Goal: Task Accomplishment & Management: Manage account settings

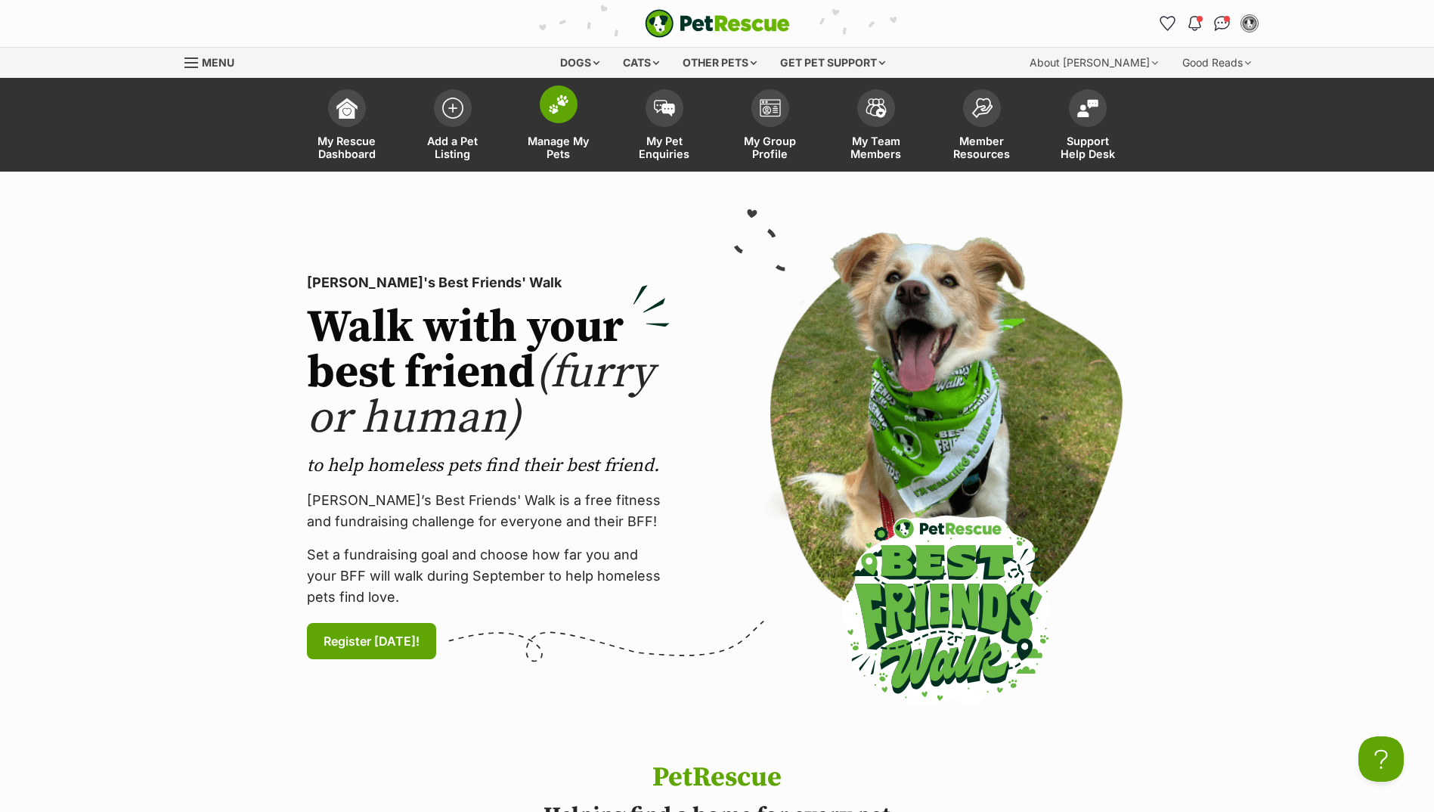
click at [565, 110] on img at bounding box center [558, 104] width 21 height 20
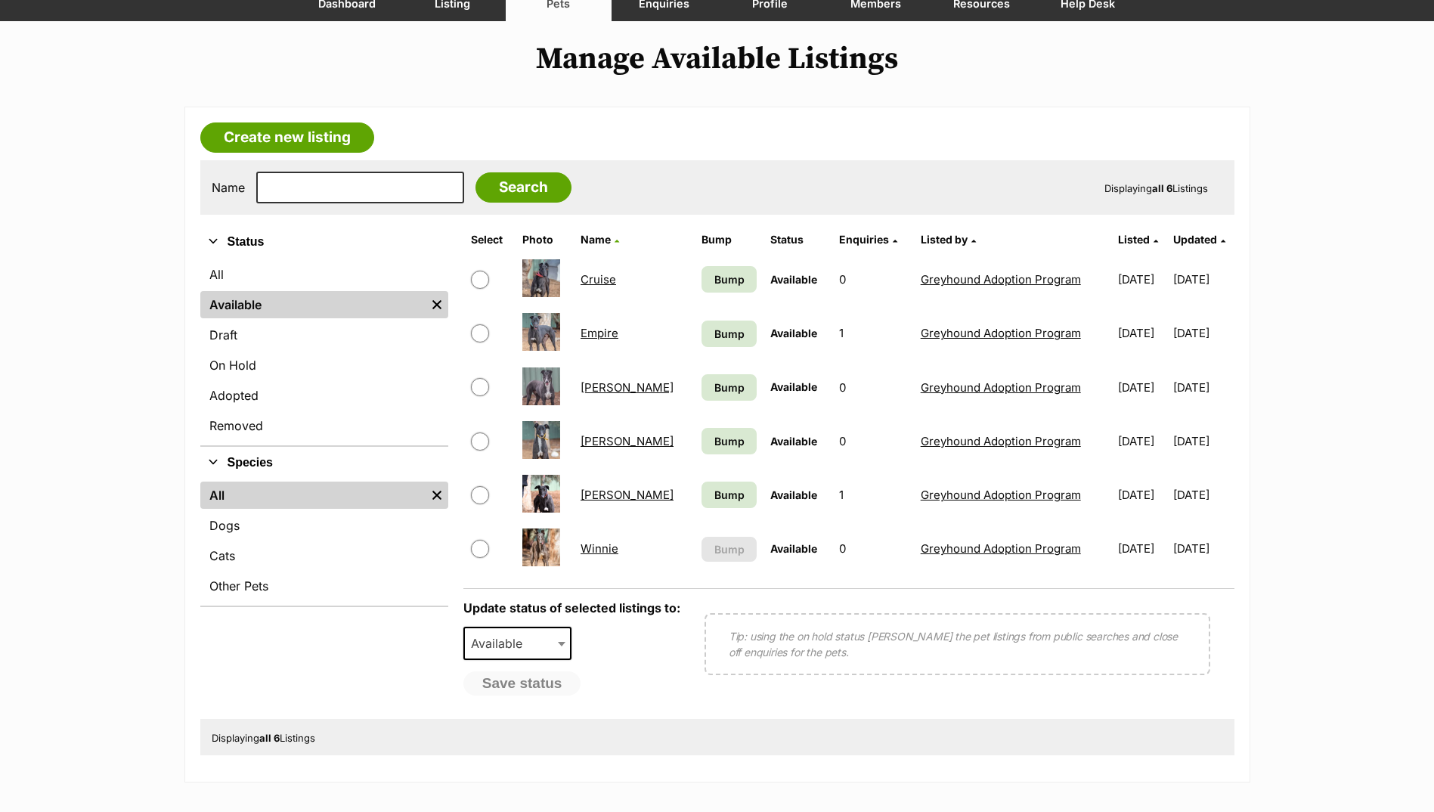
scroll to position [151, 0]
click at [480, 501] on input "checkbox" at bounding box center [480, 494] width 18 height 18
checkbox input "true"
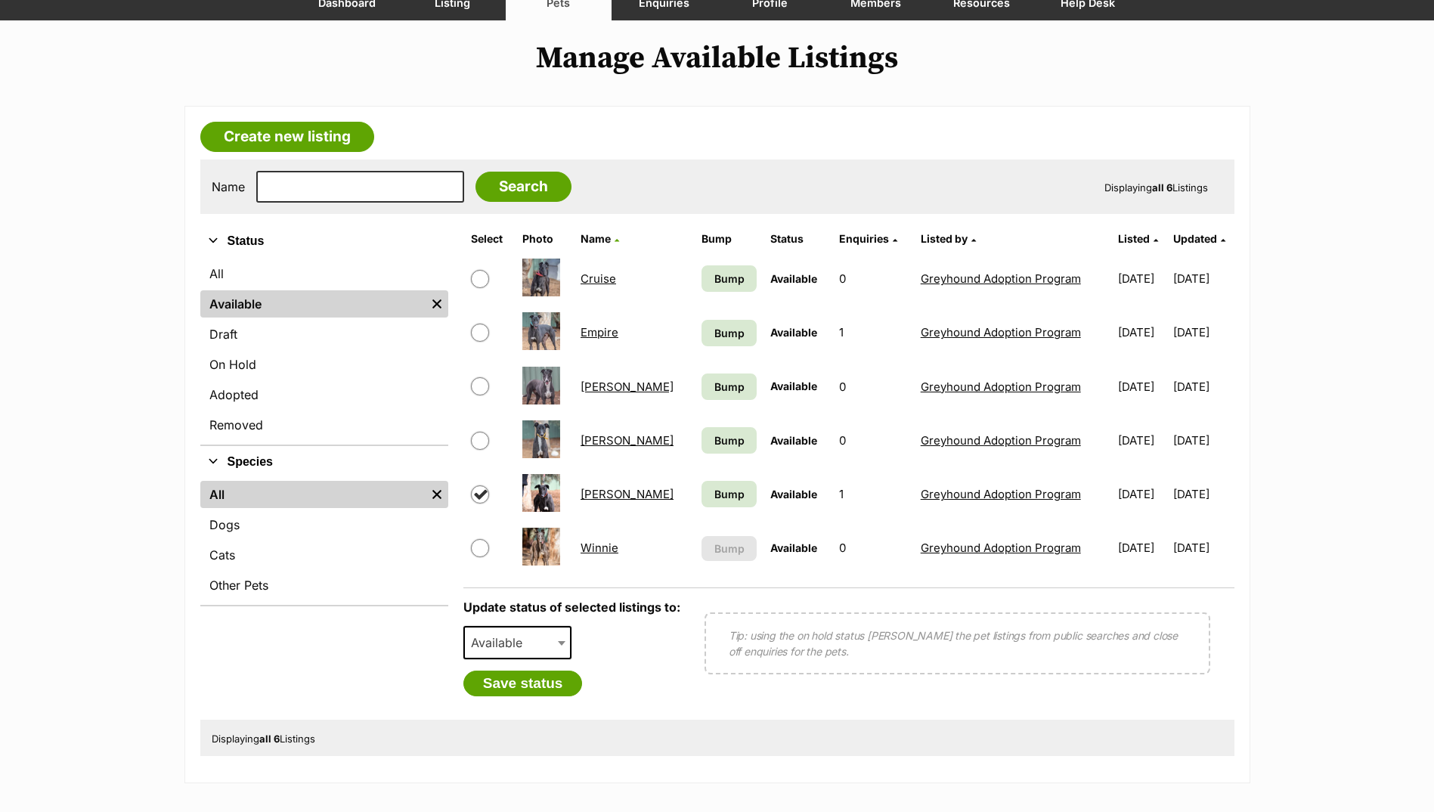
click at [478, 388] on input "checkbox" at bounding box center [480, 386] width 18 height 18
checkbox input "true"
click at [554, 644] on span "Available" at bounding box center [517, 642] width 109 height 33
select select "removed"
click at [554, 640] on span "Removed" at bounding box center [517, 642] width 109 height 33
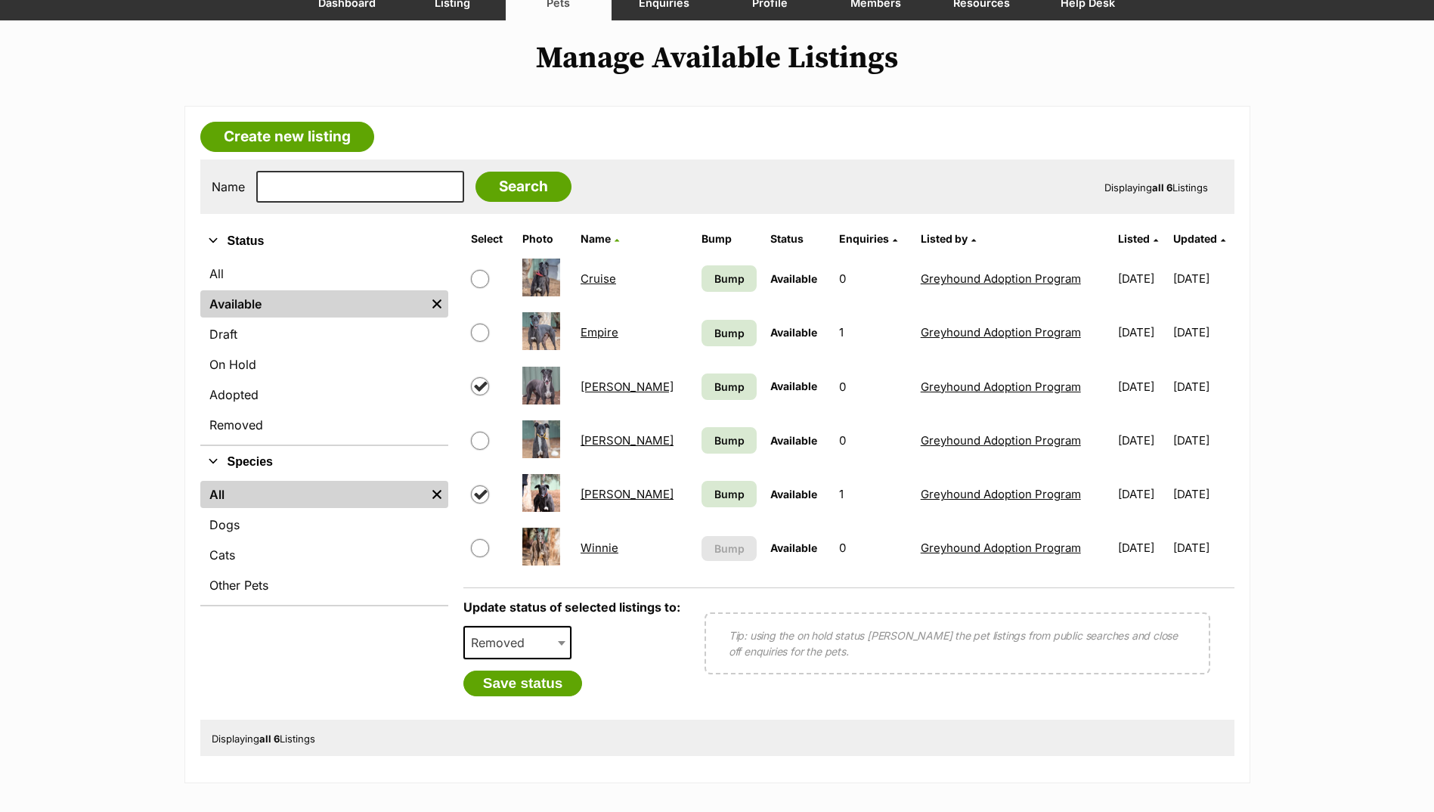
click at [629, 653] on div "Update status of selected listings to: Available On Hold Adopted Removed Remove…" at bounding box center [571, 648] width 217 height 96
click at [548, 692] on button "Save status" at bounding box center [522, 683] width 119 height 26
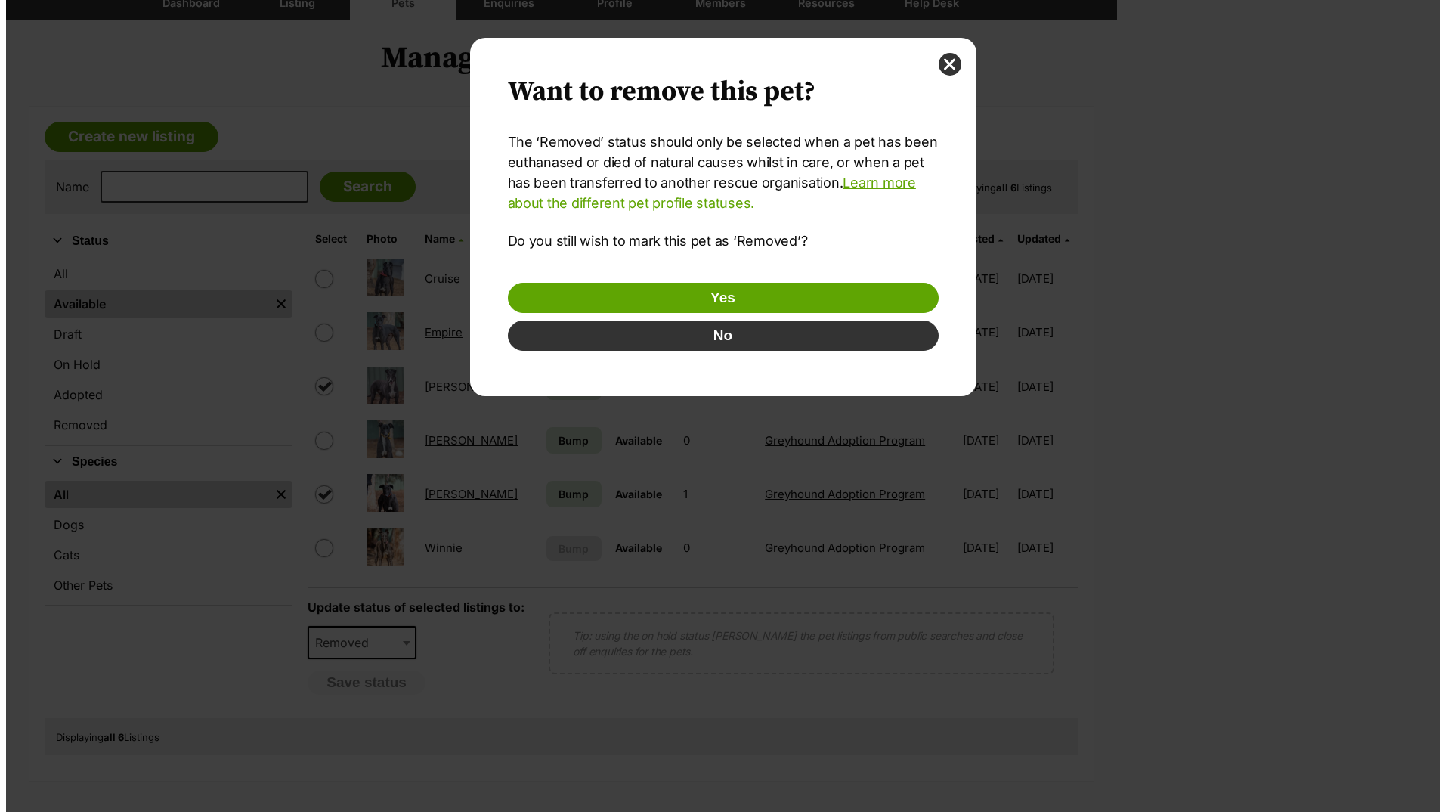
scroll to position [0, 0]
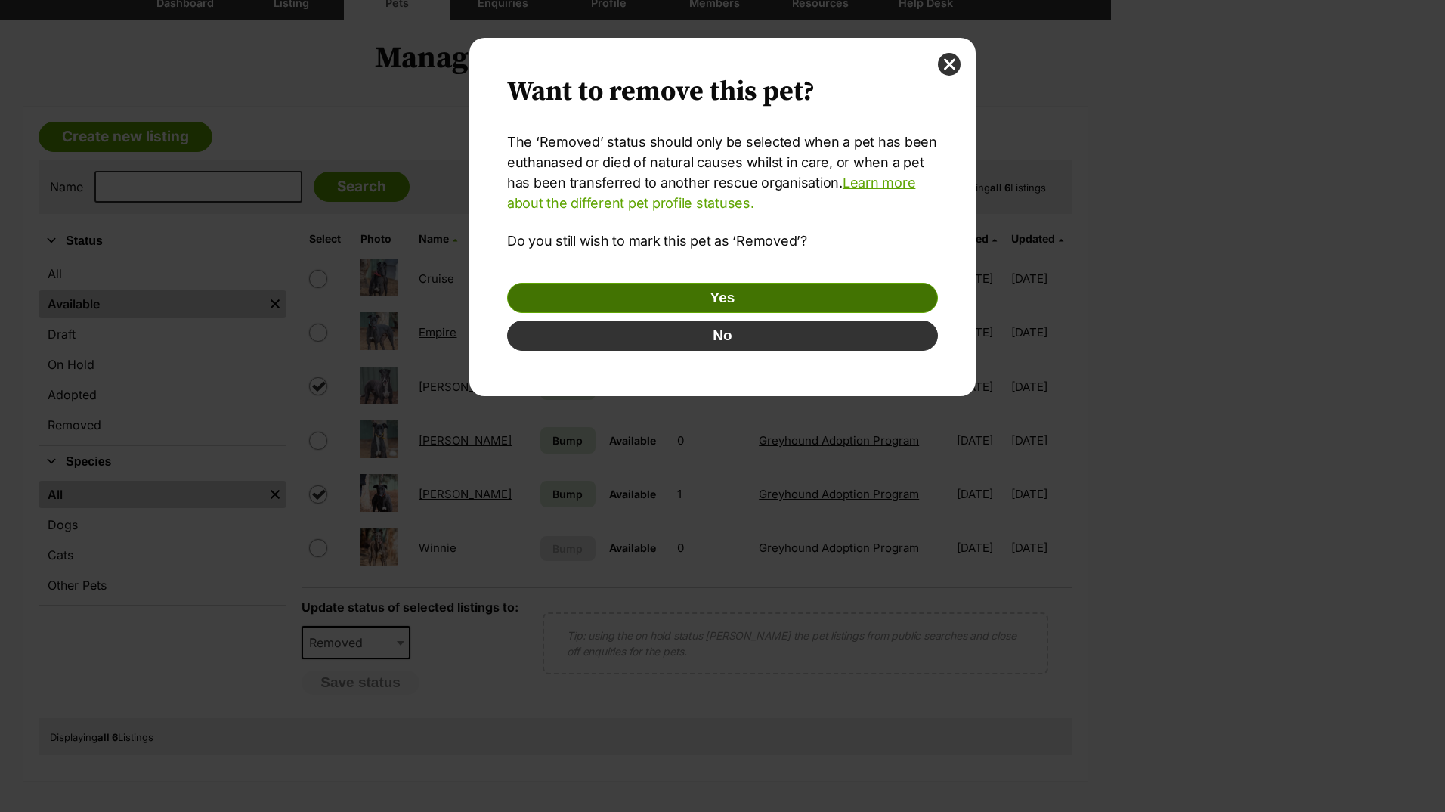
click at [771, 301] on button "Yes" at bounding box center [722, 298] width 431 height 30
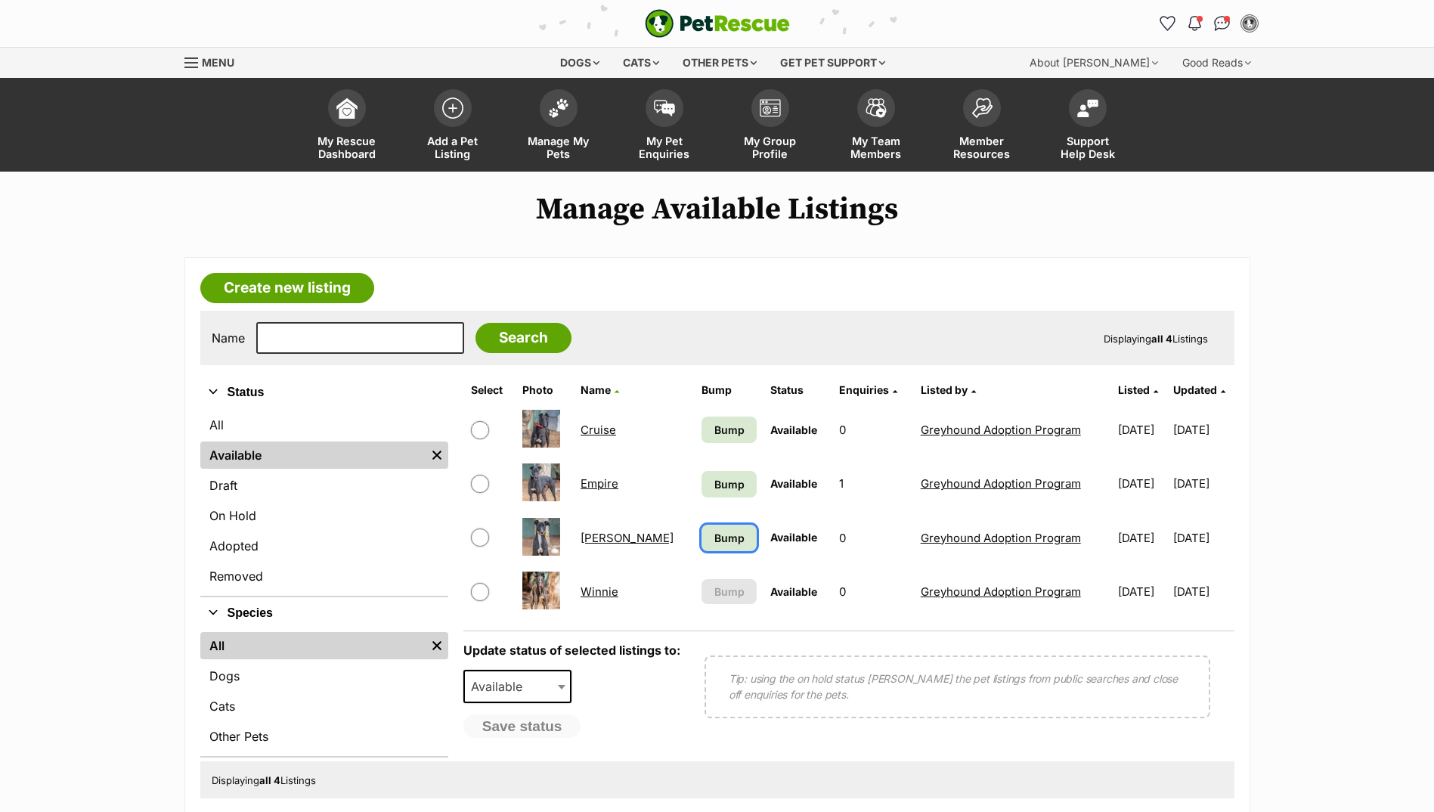
click at [714, 542] on span "Bump" at bounding box center [729, 538] width 30 height 16
click at [963, 529] on td "Greyhound Adoption Program" at bounding box center [1012, 538] width 197 height 52
click at [944, 504] on td "Greyhound Adoption Program" at bounding box center [1012, 483] width 197 height 52
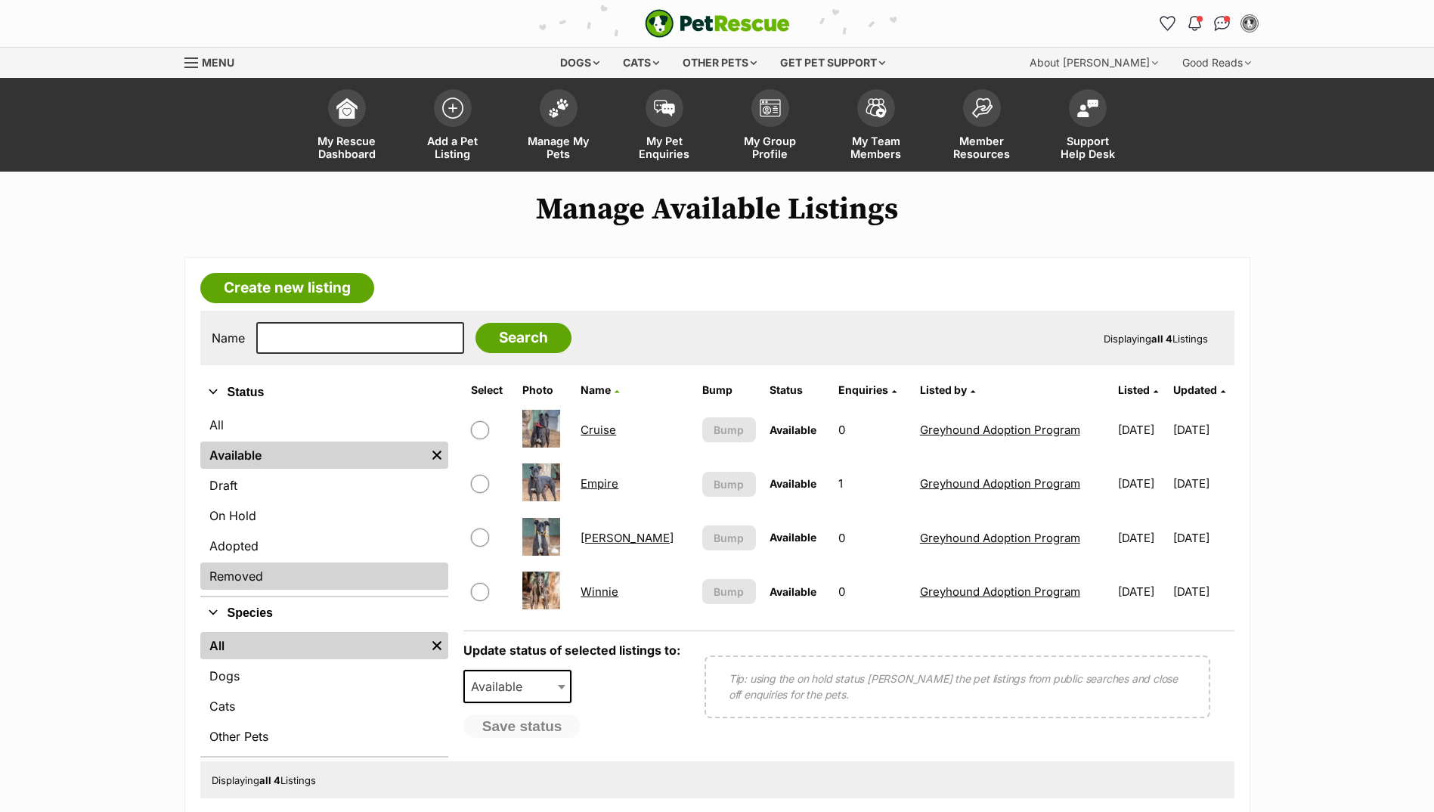
click at [252, 568] on link "Removed" at bounding box center [324, 575] width 248 height 27
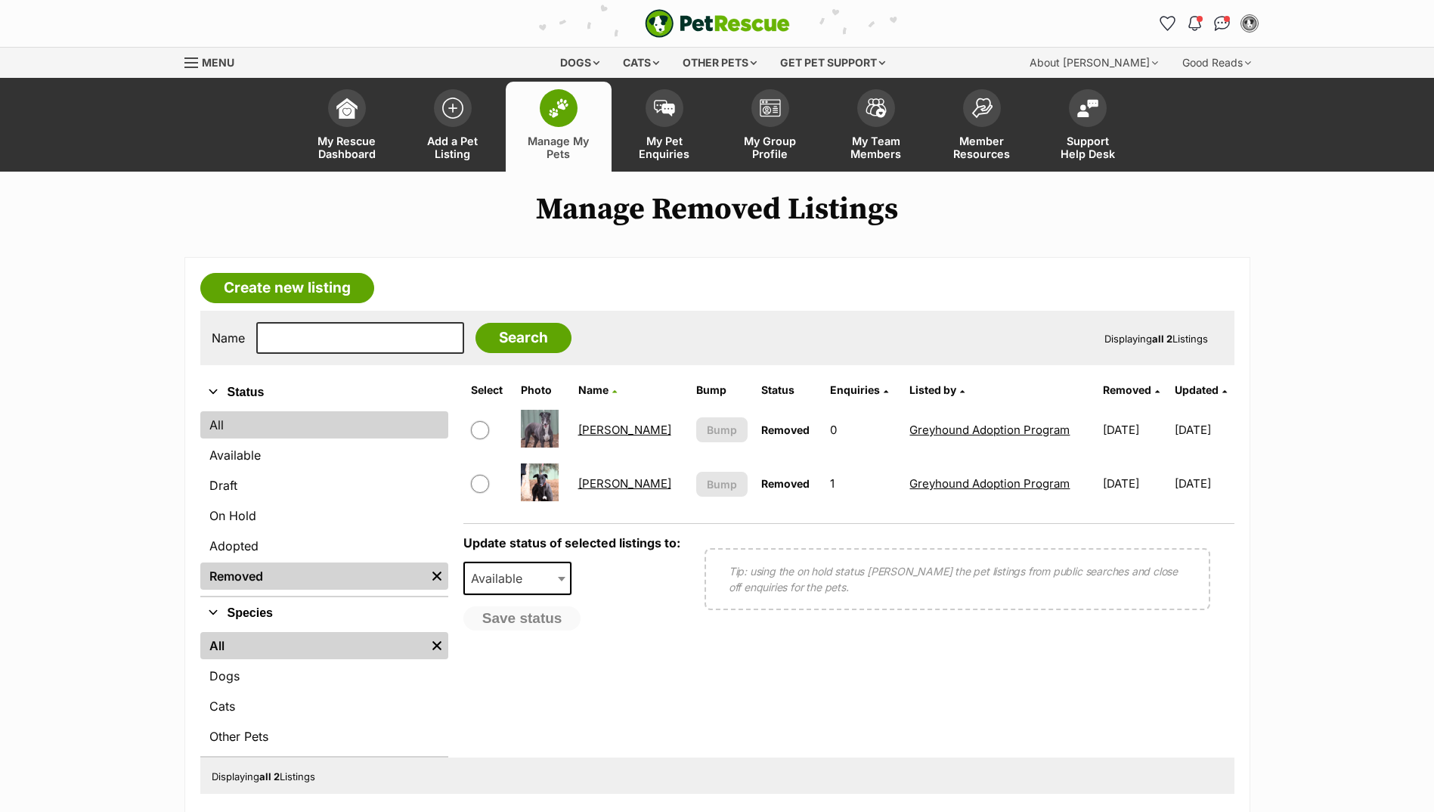
click at [247, 432] on link "All" at bounding box center [324, 424] width 248 height 27
click at [667, 123] on link "My Pet Enquiries" at bounding box center [664, 127] width 106 height 90
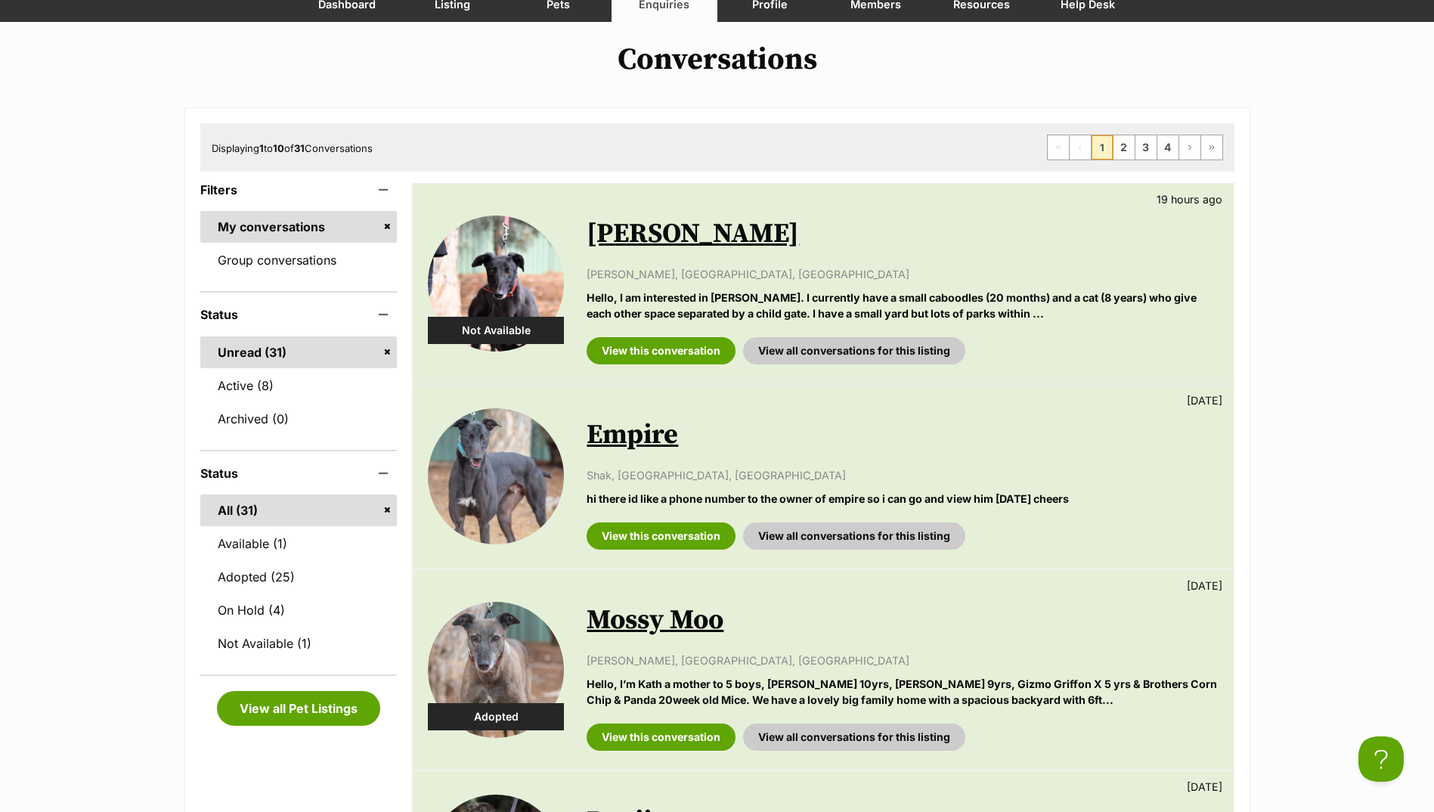
scroll to position [151, 0]
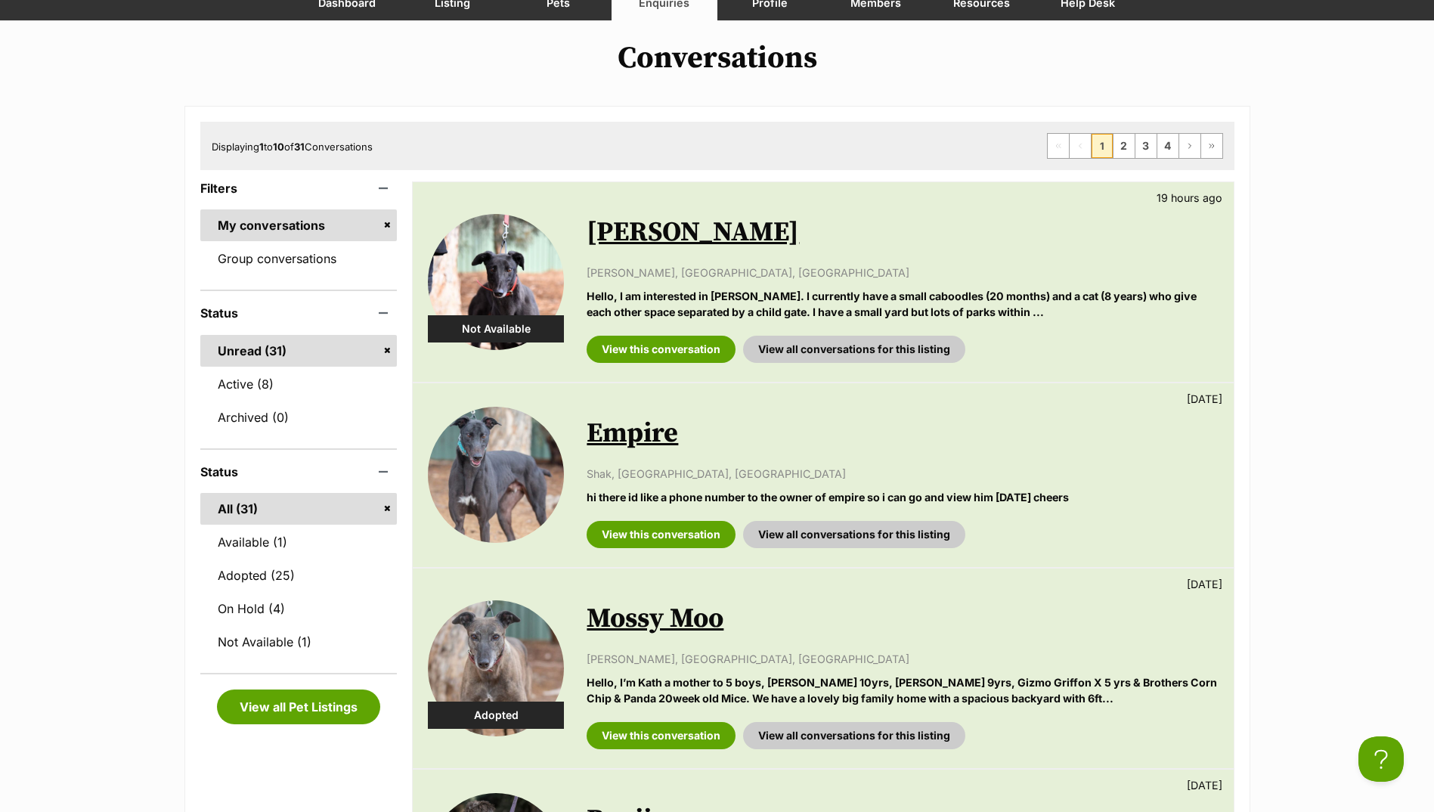
drag, startPoint x: 1384, startPoint y: 473, endPoint x: 1387, endPoint y: 464, distance: 9.6
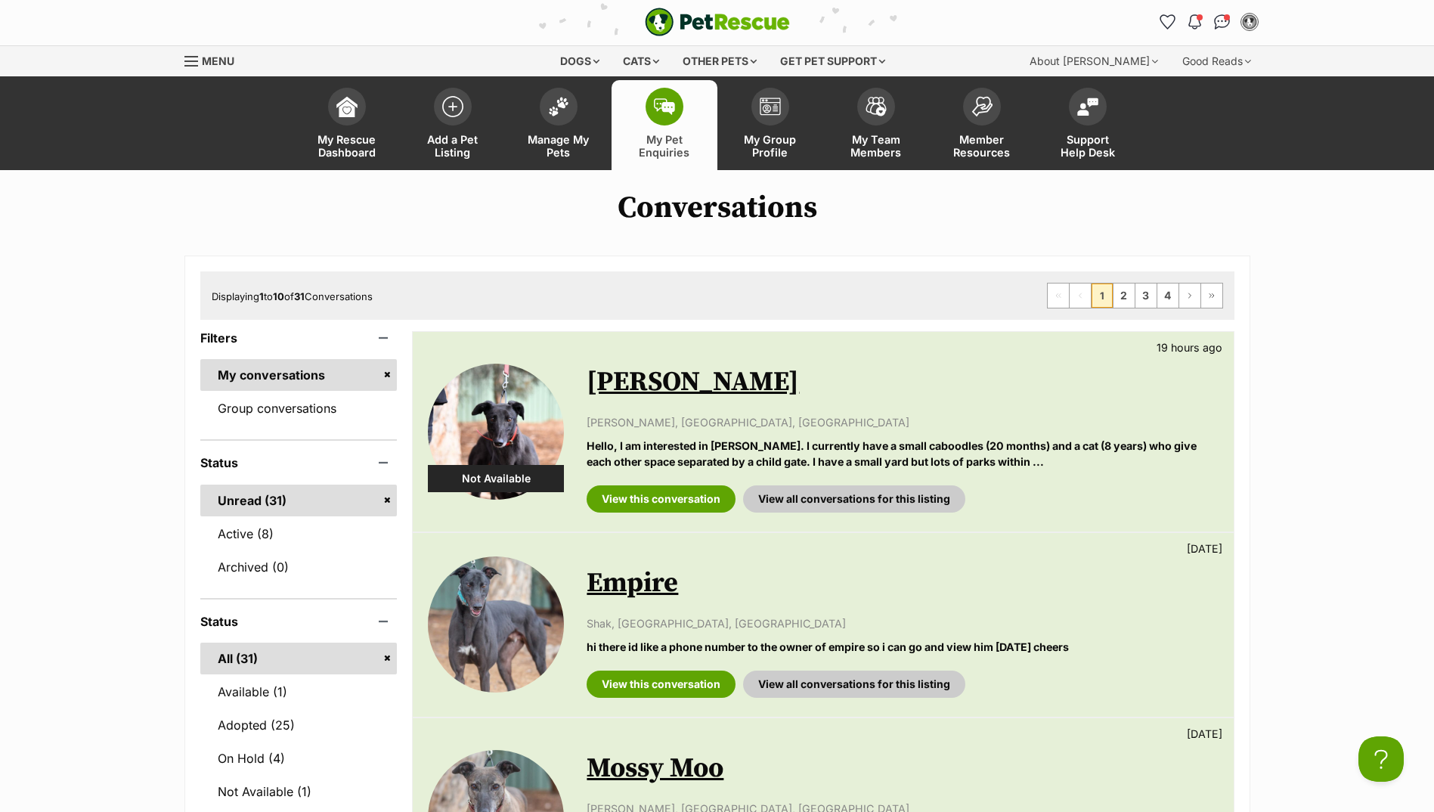
scroll to position [0, 0]
